Goal: Transaction & Acquisition: Download file/media

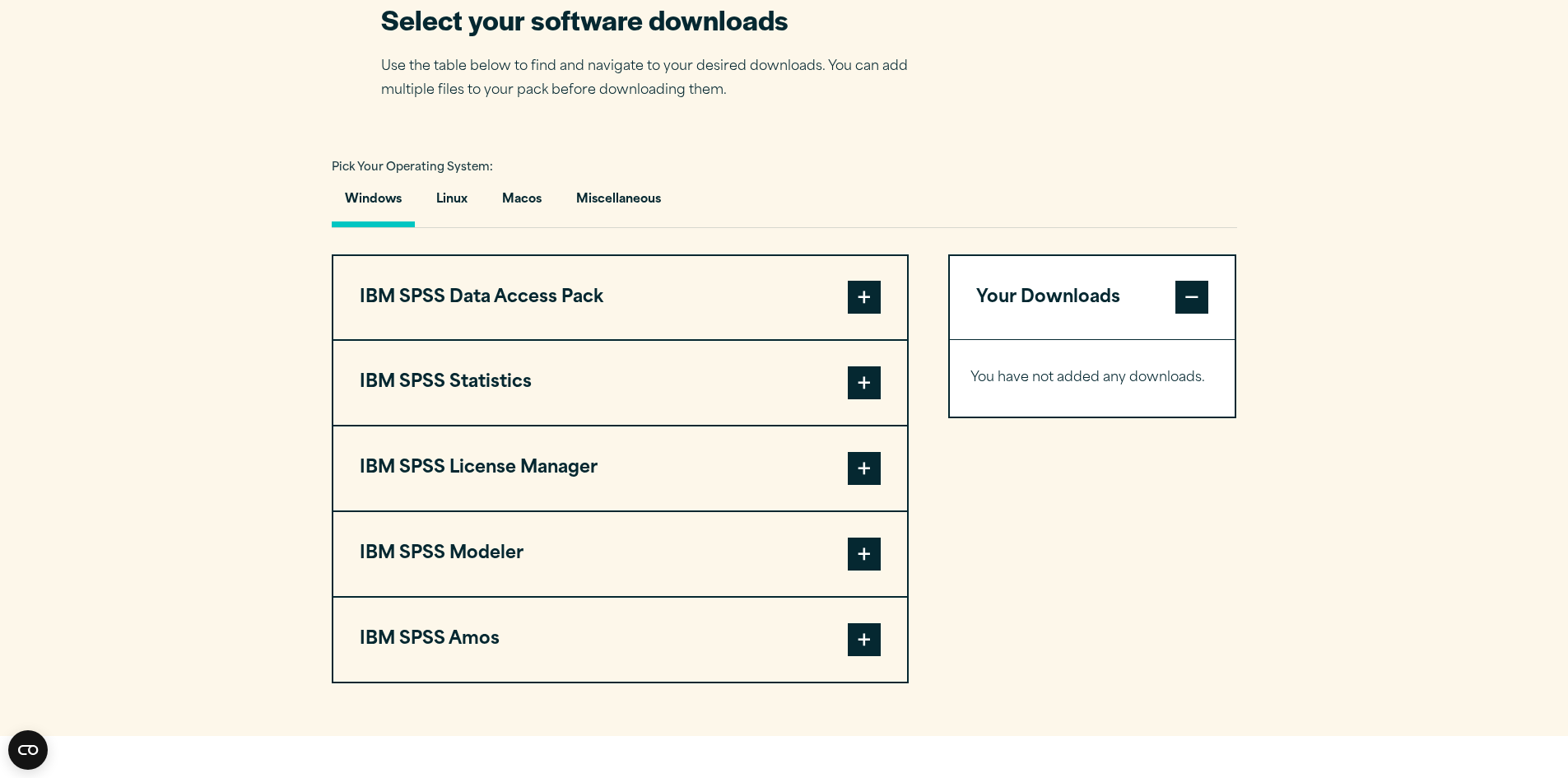
scroll to position [1153, 0]
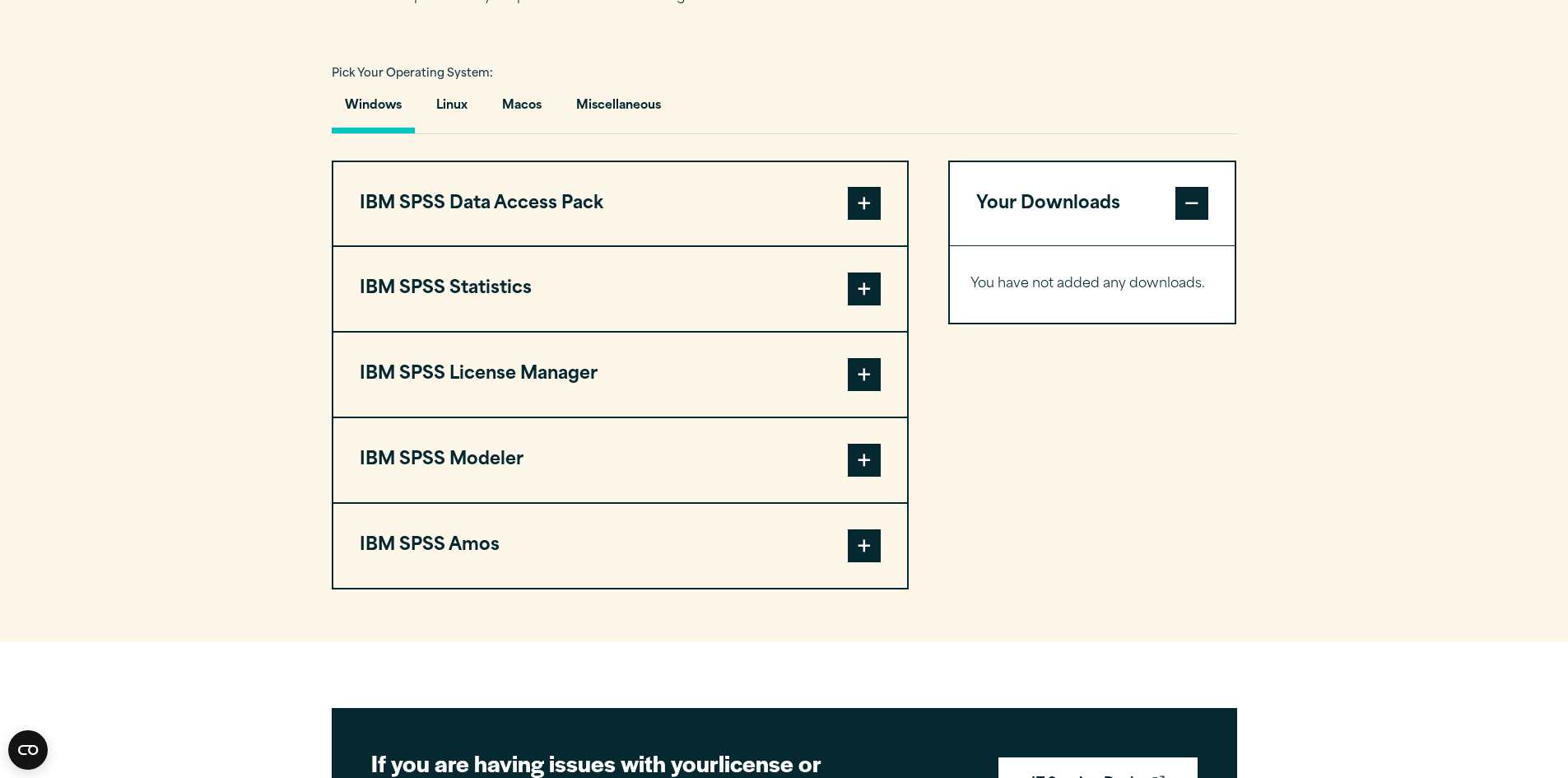
click at [853, 306] on span at bounding box center [864, 289] width 33 height 33
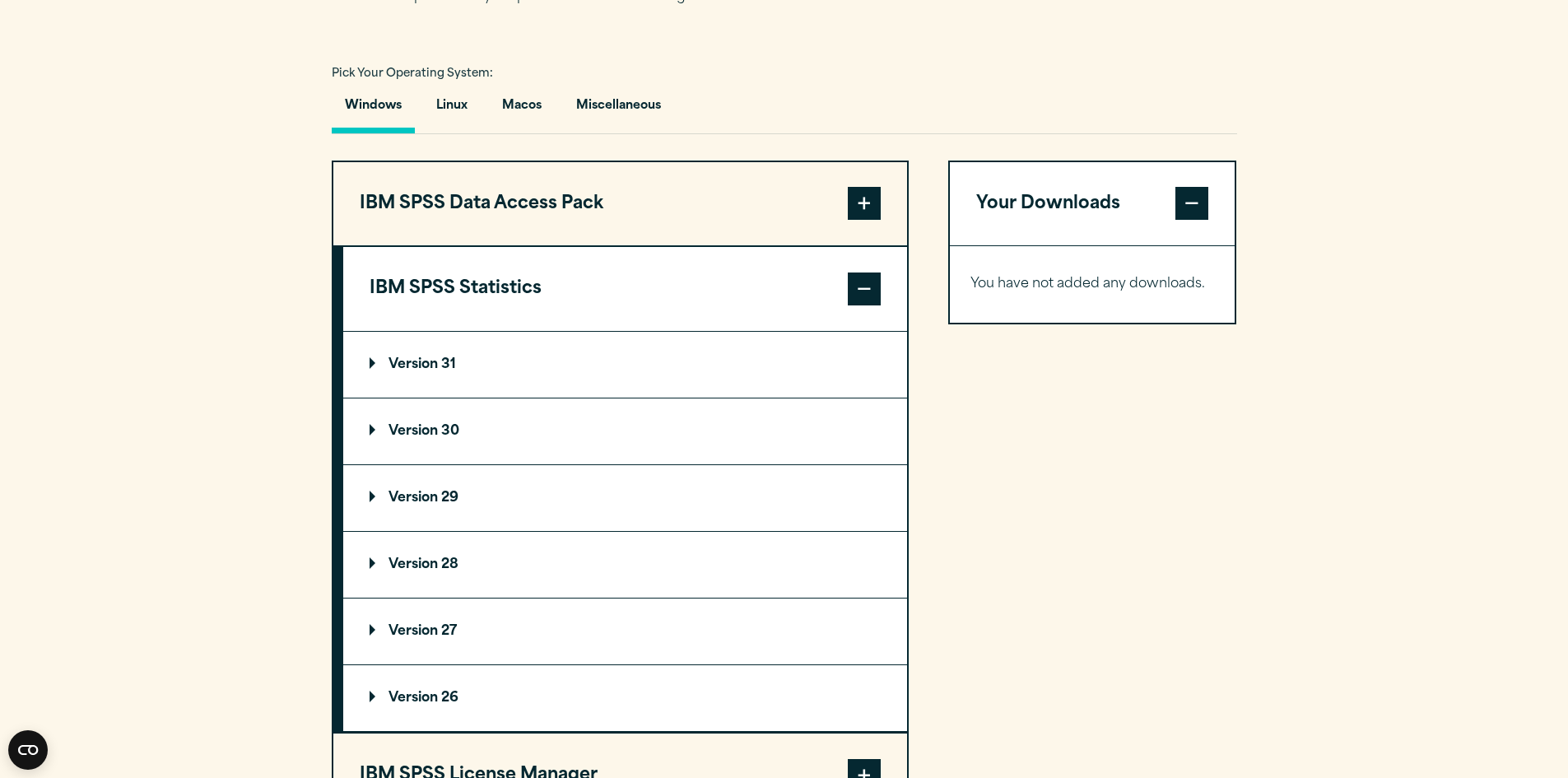
click at [468, 659] on summary "Version 27" at bounding box center [625, 631] width 564 height 65
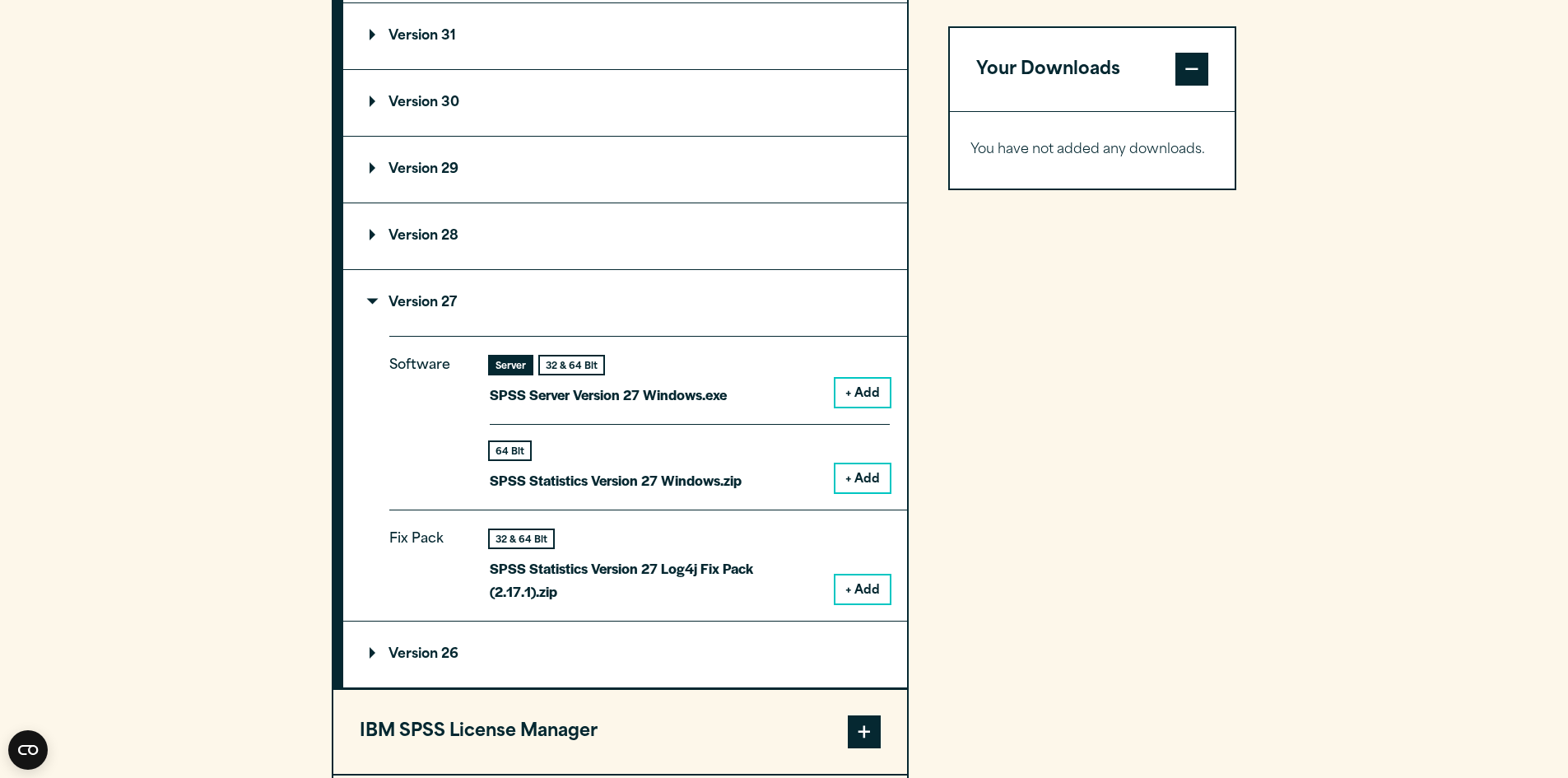
scroll to position [1482, 0]
click at [875, 406] on button "+ Add" at bounding box center [862, 391] width 55 height 28
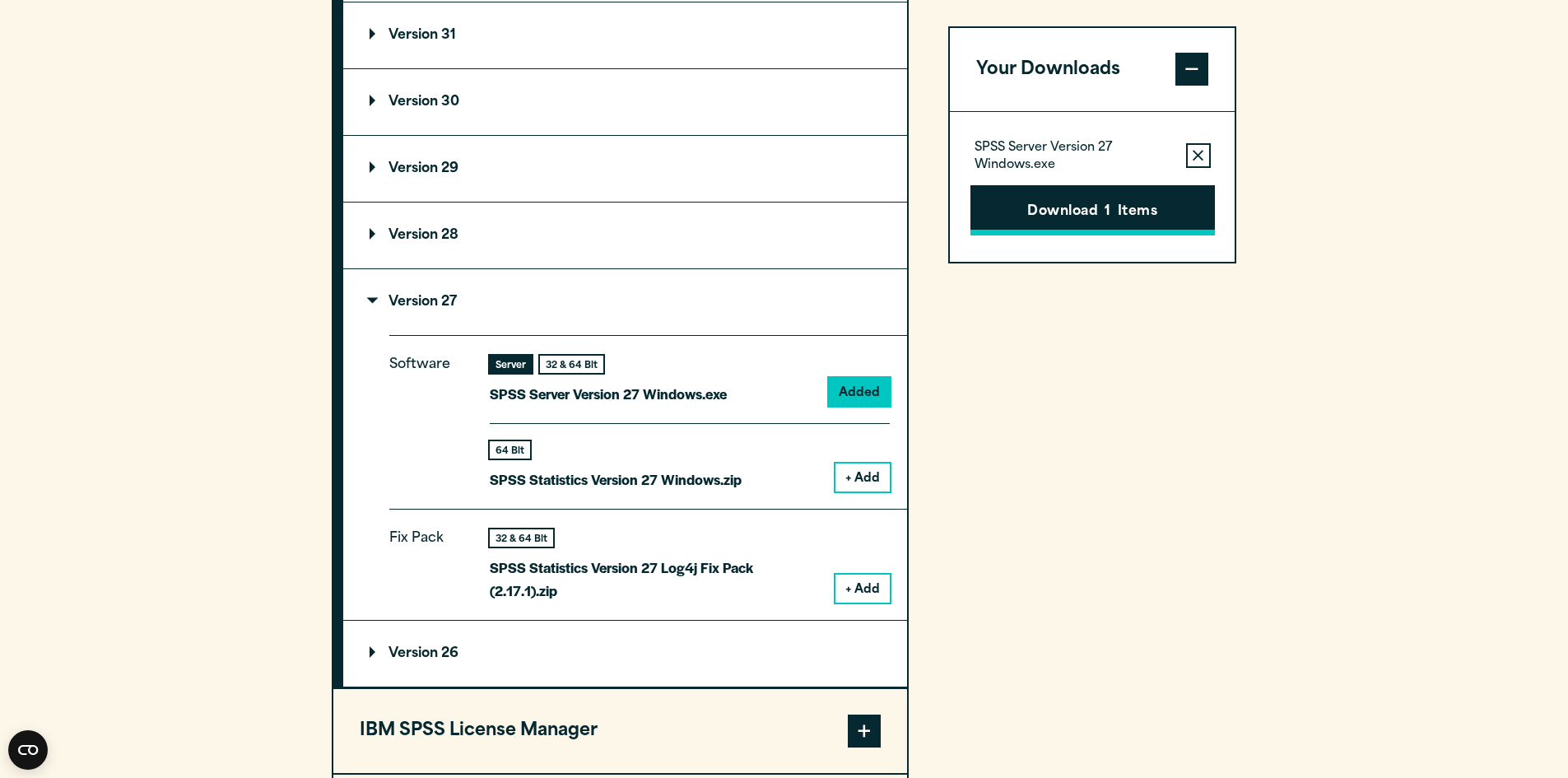
click at [1123, 217] on button "Download 1 Items" at bounding box center [1093, 211] width 245 height 51
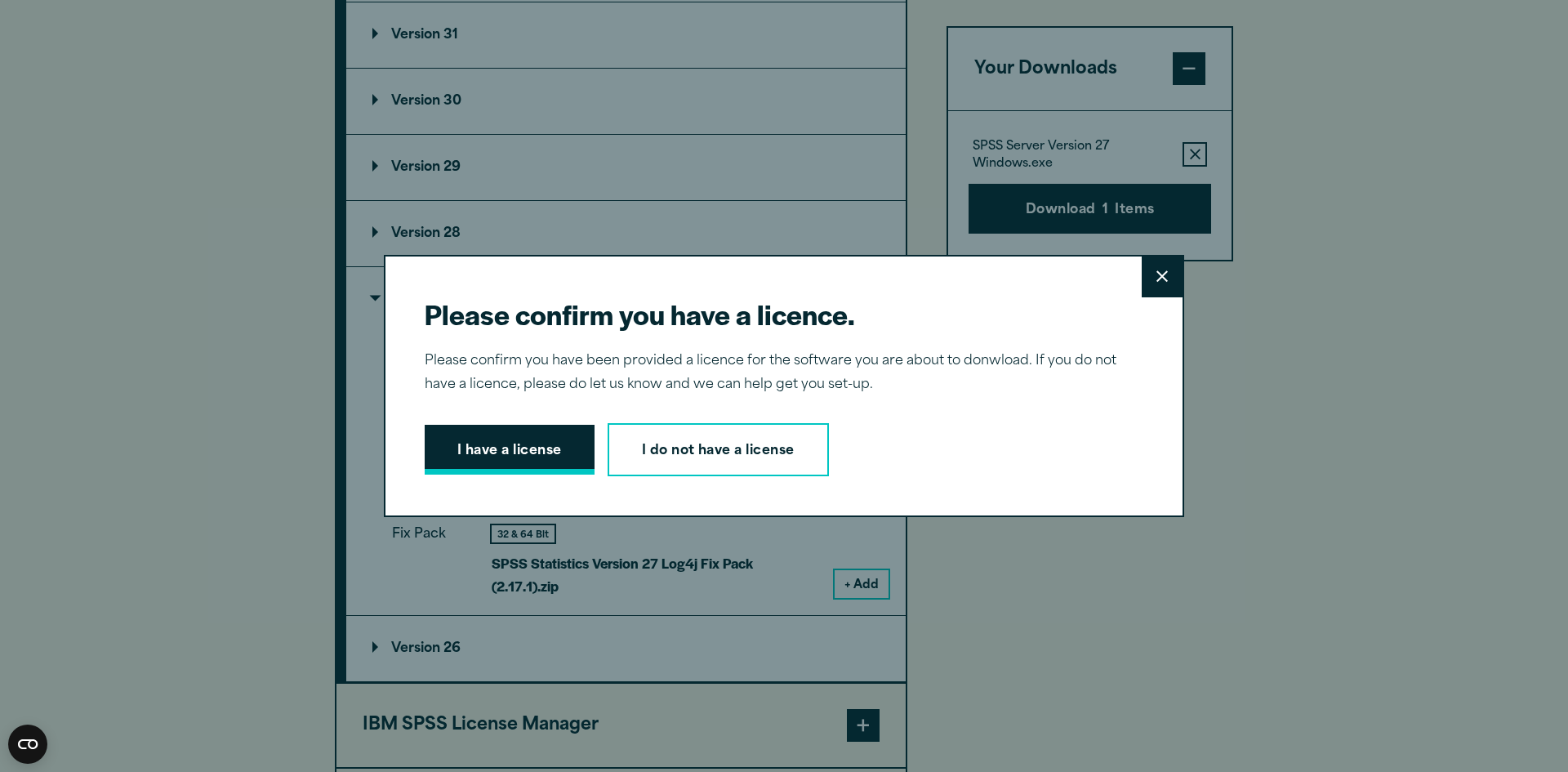
click at [555, 439] on button "I have a license" at bounding box center [509, 449] width 170 height 51
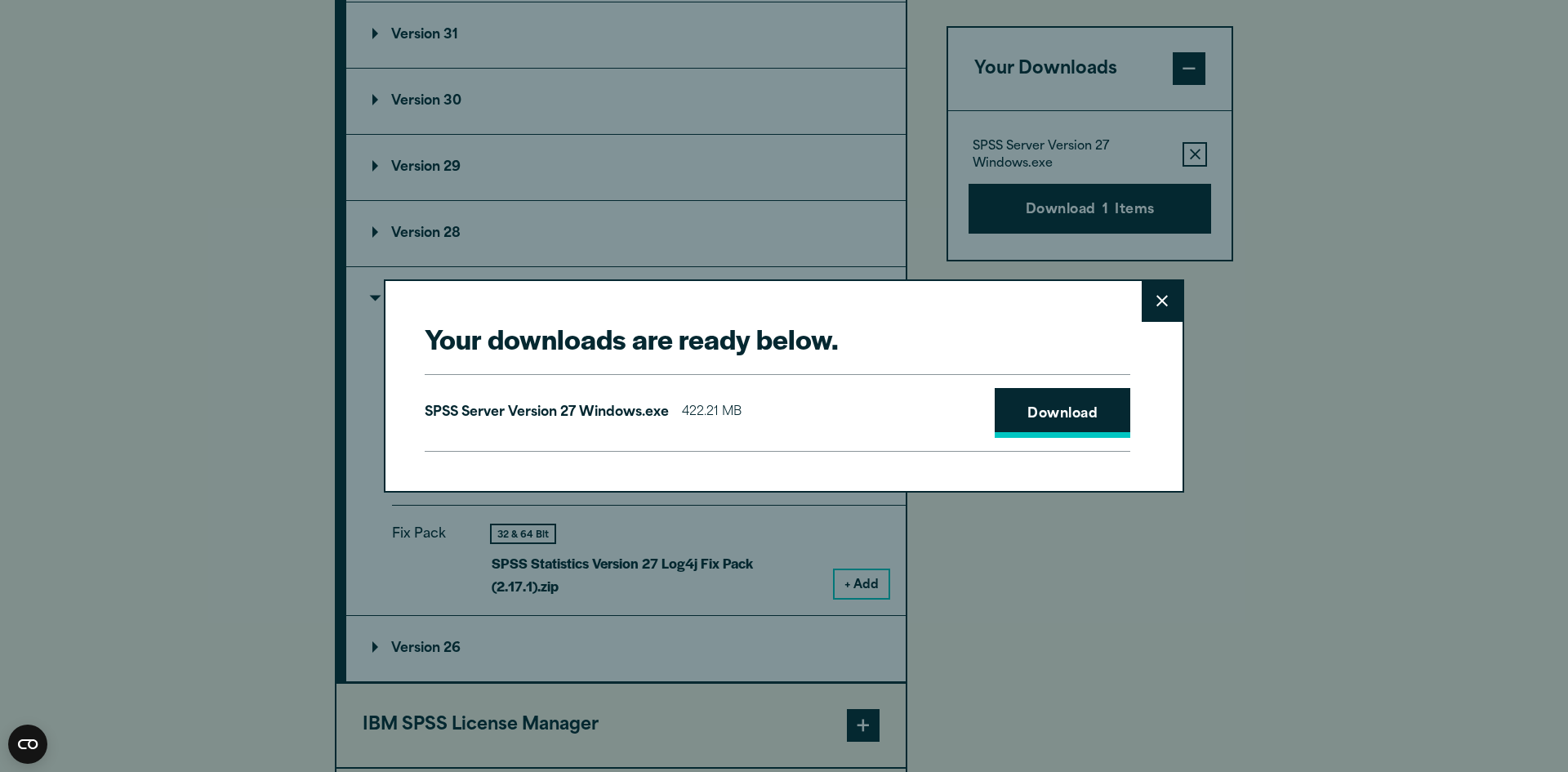
click at [1094, 413] on link "Download" at bounding box center [1062, 413] width 135 height 51
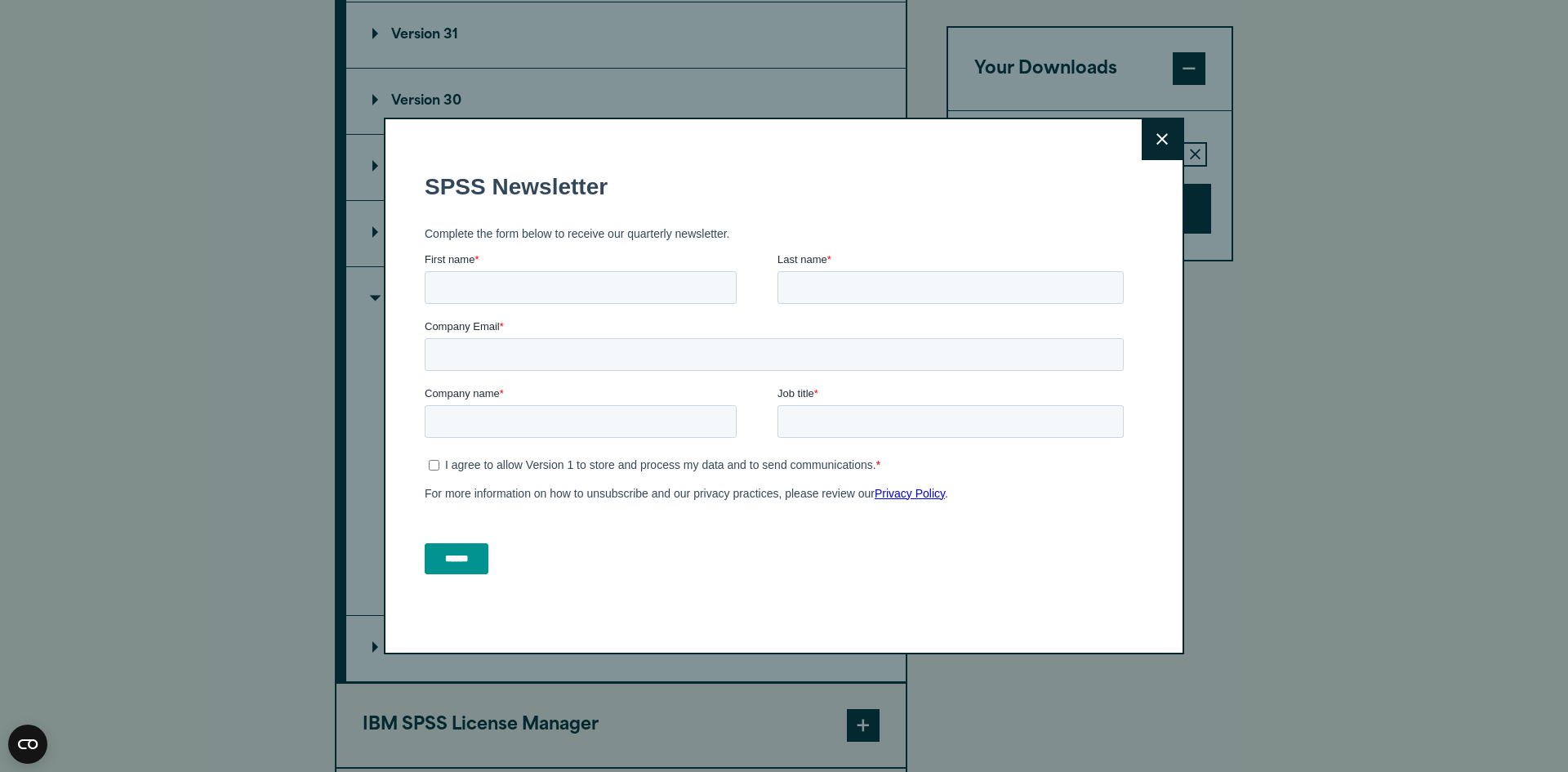
click at [1167, 136] on button "Close" at bounding box center [1162, 140] width 41 height 41
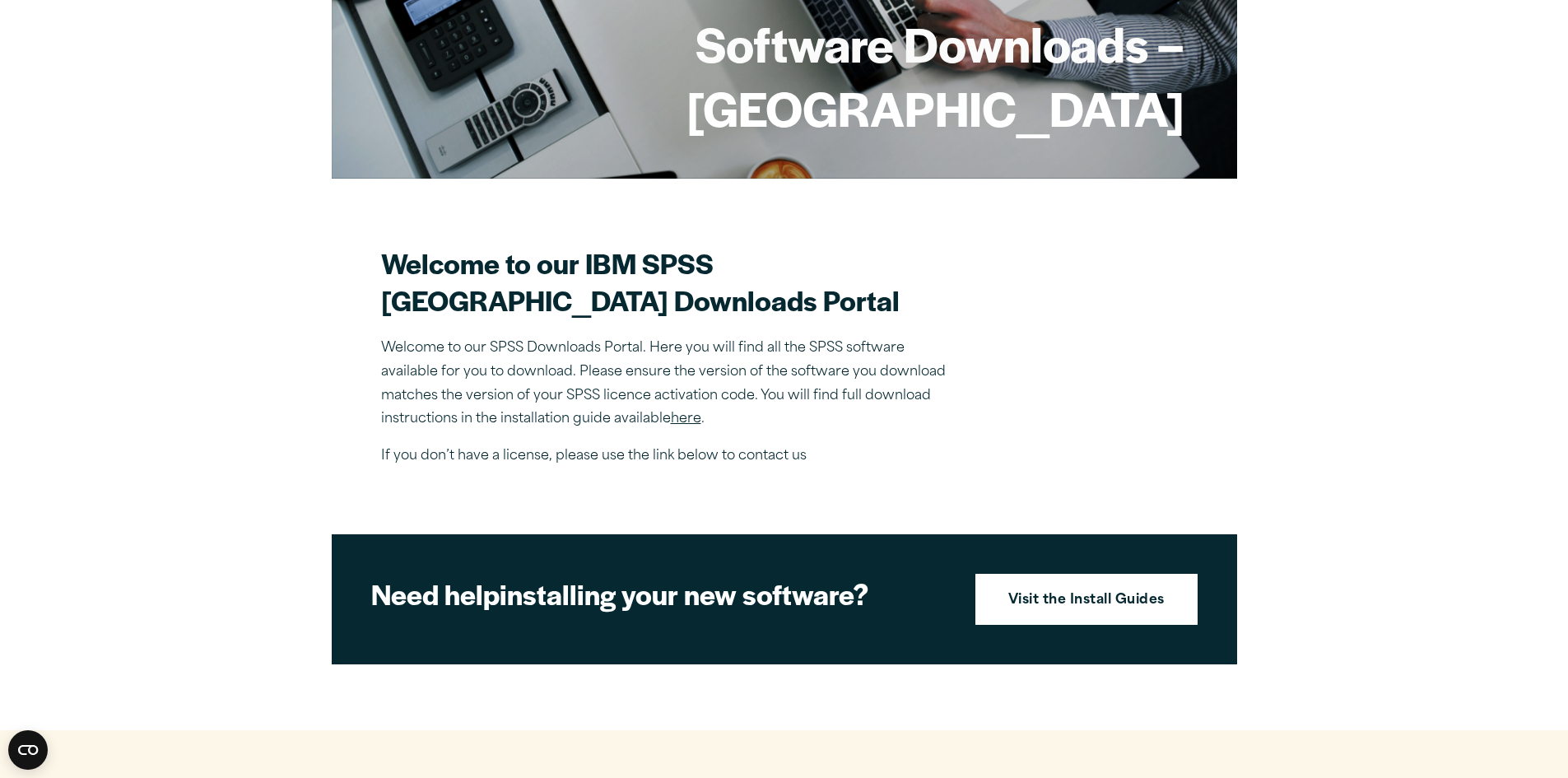
scroll to position [246, 0]
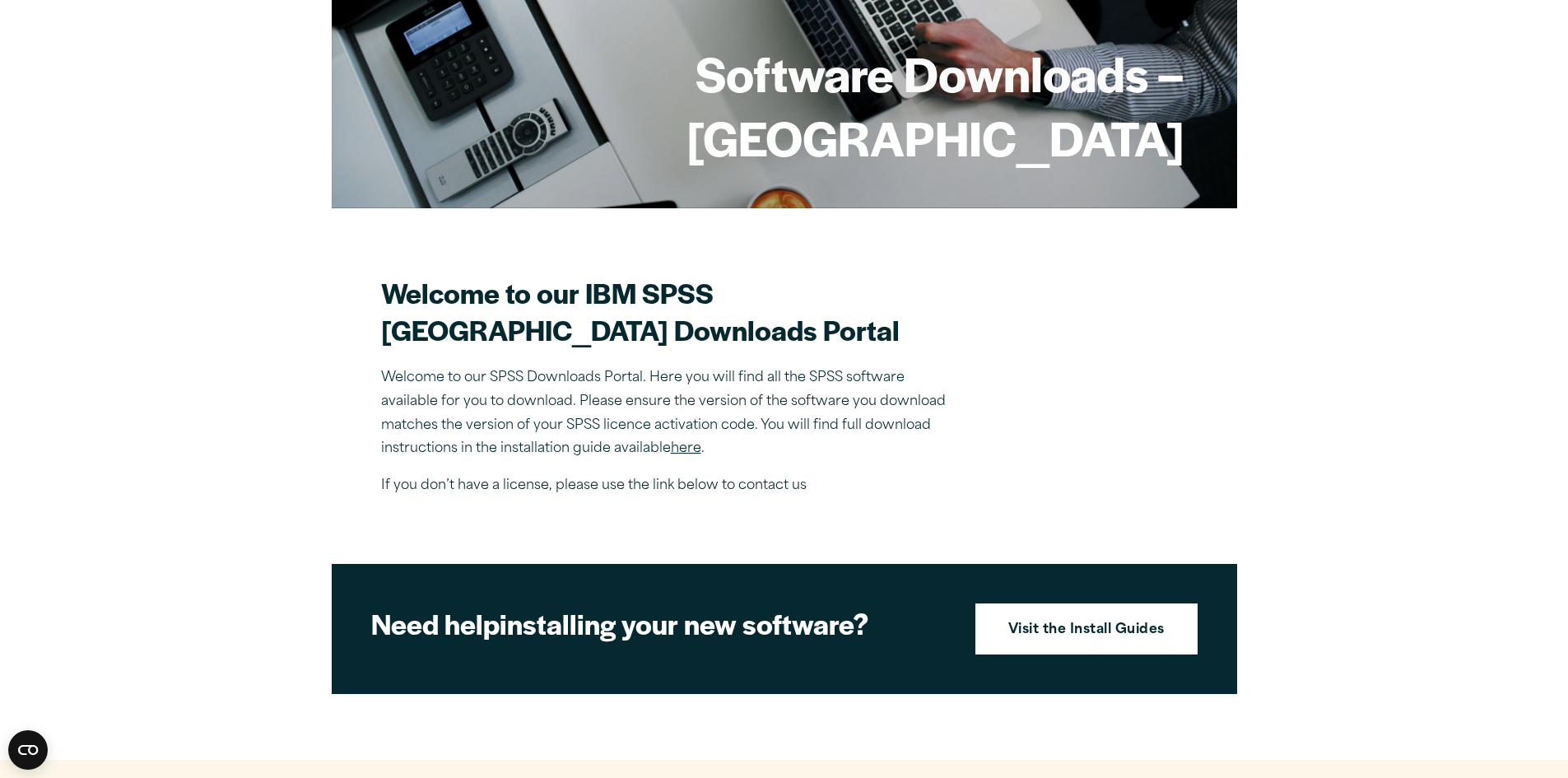
click at [690, 455] on link "here" at bounding box center [686, 448] width 30 height 13
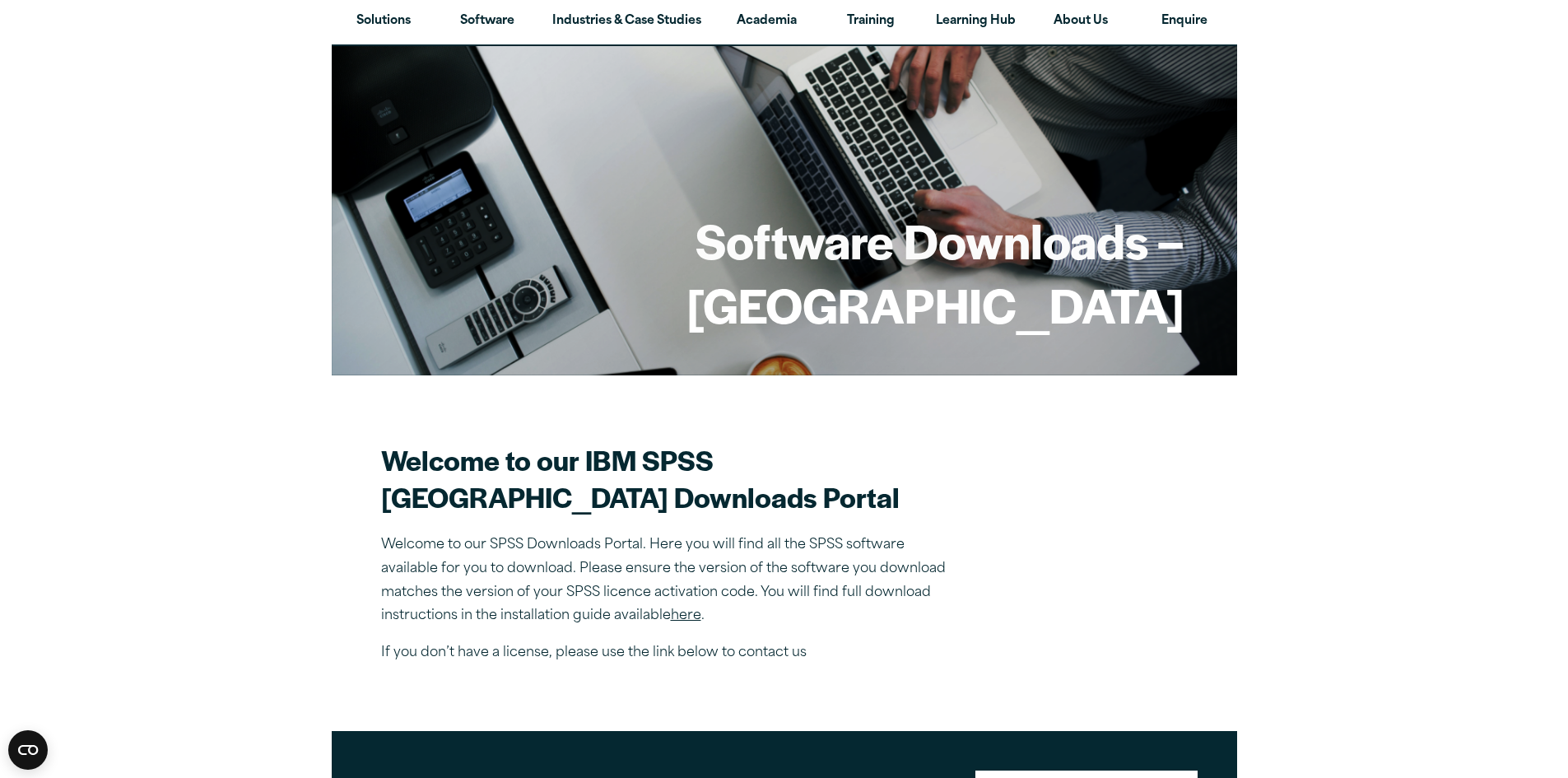
scroll to position [0, 0]
